Goal: Communication & Community: Answer question/provide support

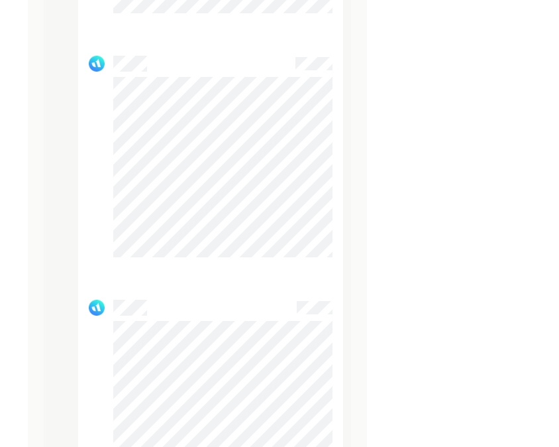
scroll to position [3633, 0]
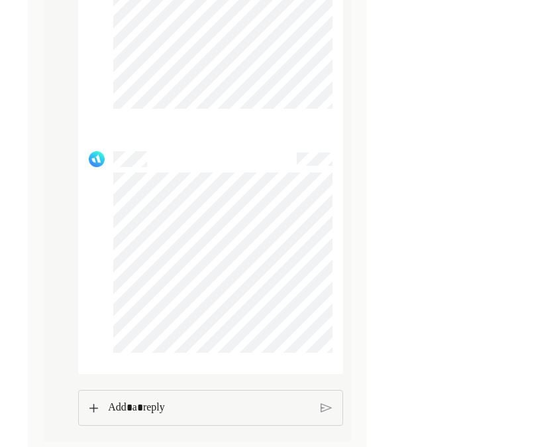
click at [93, 411] on img at bounding box center [93, 407] width 9 height 9
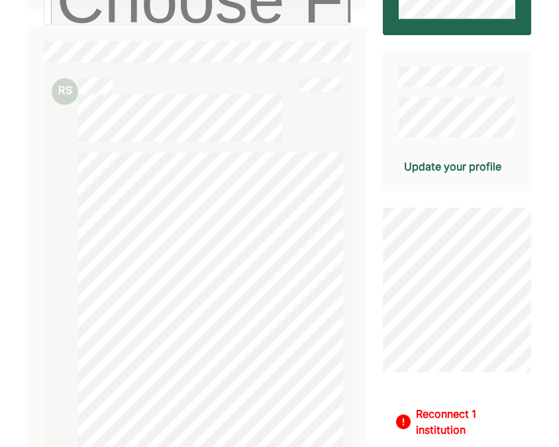
scroll to position [0, 0]
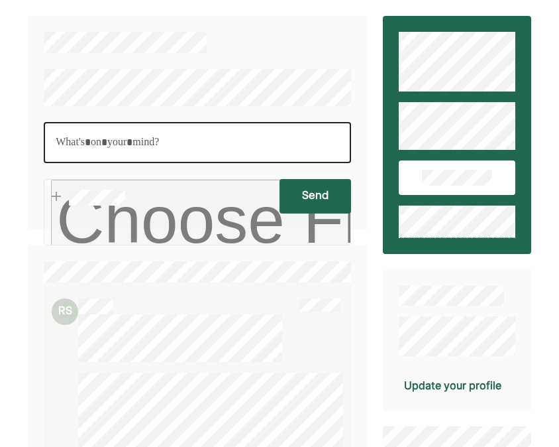
click at [141, 135] on p "Rich Text Editor. Editing area: main" at bounding box center [198, 142] width 284 height 17
click at [143, 142] on p "Rich Text Editor. Editing area: main" at bounding box center [198, 142] width 284 height 17
click at [107, 152] on div "Rich Text Editor. Editing area: main" at bounding box center [197, 142] width 307 height 41
drag, startPoint x: 86, startPoint y: 138, endPoint x: 24, endPoint y: 92, distance: 77.3
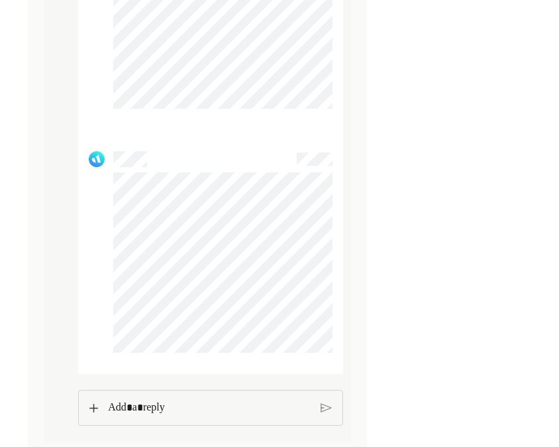
scroll to position [3633, 0]
click at [96, 412] on img at bounding box center [93, 407] width 9 height 9
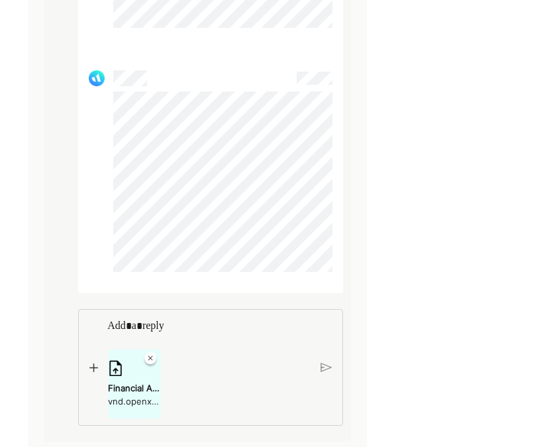
scroll to position [3715, 0]
click at [168, 331] on p "Rich Text Editor. Editing area: main" at bounding box center [209, 325] width 204 height 17
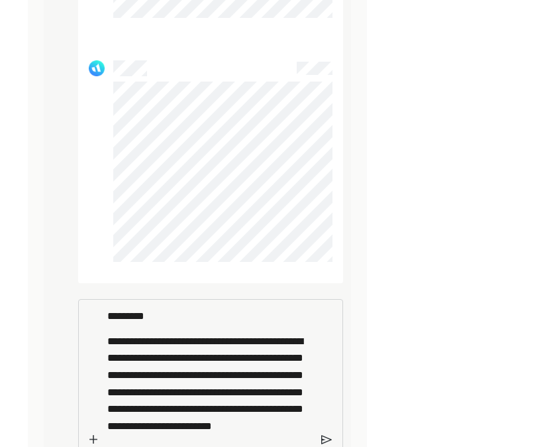
click at [269, 435] on p "**********" at bounding box center [209, 401] width 204 height 136
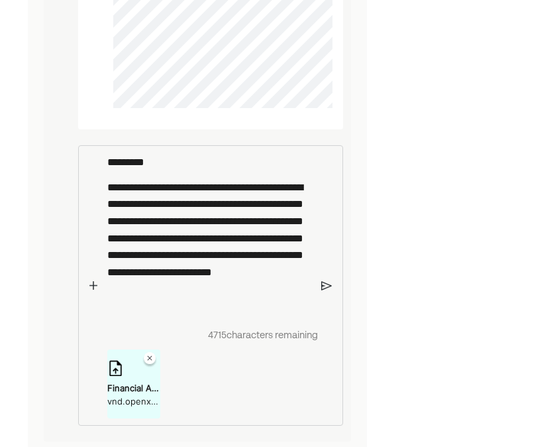
click at [258, 293] on p "**********" at bounding box center [209, 247] width 204 height 136
click at [171, 304] on p "**********" at bounding box center [209, 247] width 204 height 136
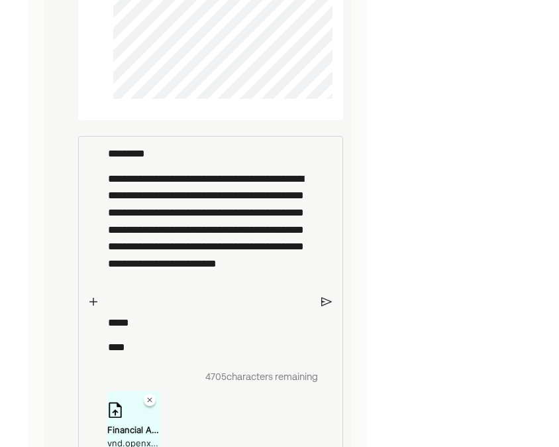
click at [329, 307] on img at bounding box center [326, 302] width 11 height 12
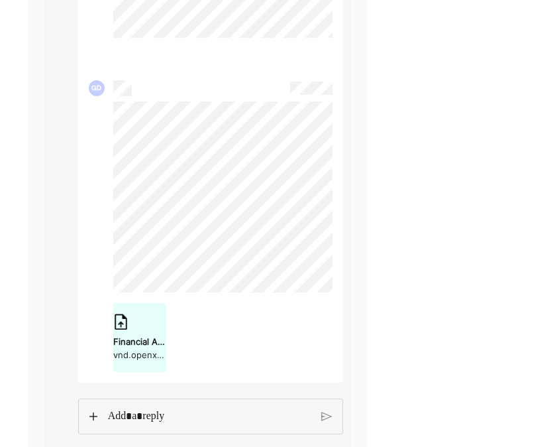
scroll to position [3956, 0]
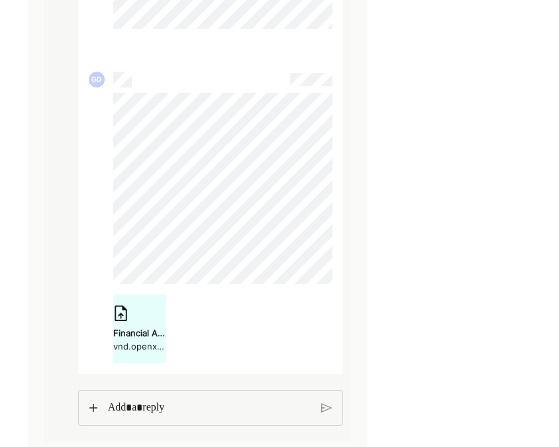
click at [118, 316] on img at bounding box center [121, 313] width 16 height 16
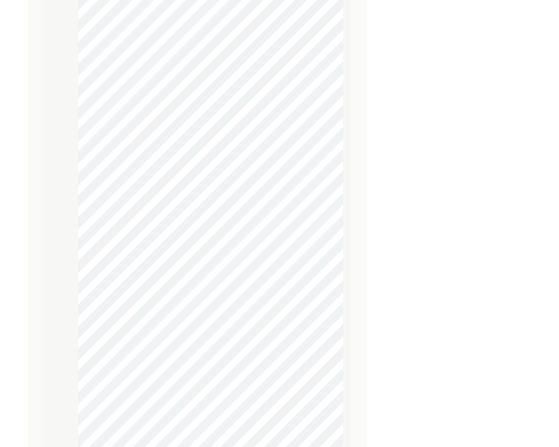
scroll to position [1262, 0]
